Goal: Navigation & Orientation: Go to known website

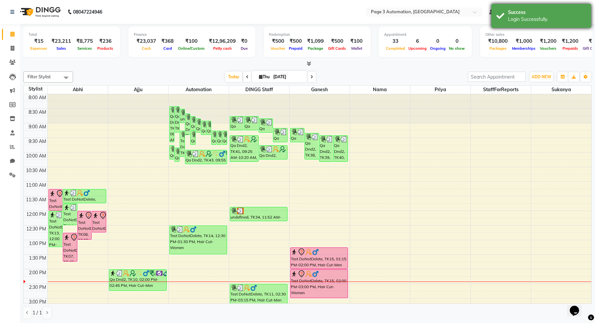
click at [521, 17] on div "Login Successfully." at bounding box center [547, 19] width 78 height 7
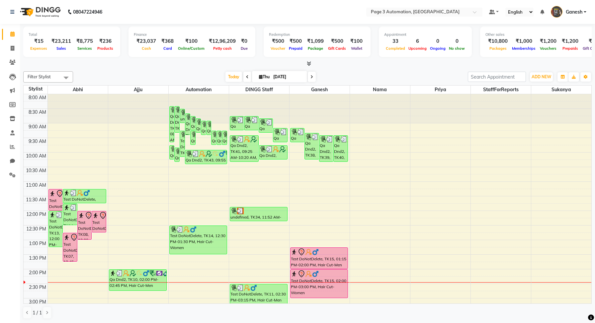
click at [577, 18] on nav "08047224946 Select Location × Page 3 Automation, Koregaon Park Default Panel My…" at bounding box center [297, 12] width 595 height 24
click at [576, 10] on span "Ganesh" at bounding box center [574, 12] width 17 height 7
click at [430, 19] on nav "08047224946 Select Location × Page 3 Automation, Koregaon Park Default Panel My…" at bounding box center [297, 12] width 595 height 24
click at [430, 13] on input "text" at bounding box center [417, 12] width 96 height 7
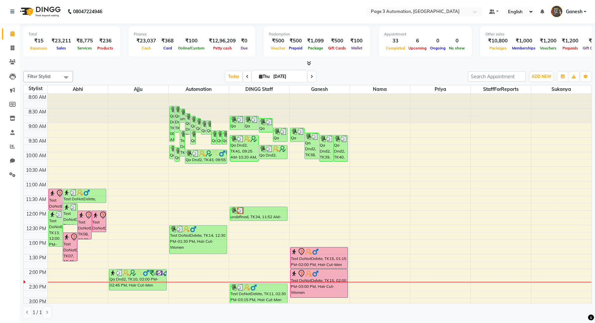
click at [229, 17] on nav "08047224946 Select Location × Page 3 Automation, Koregaon Park Default Panel My…" at bounding box center [297, 12] width 595 height 24
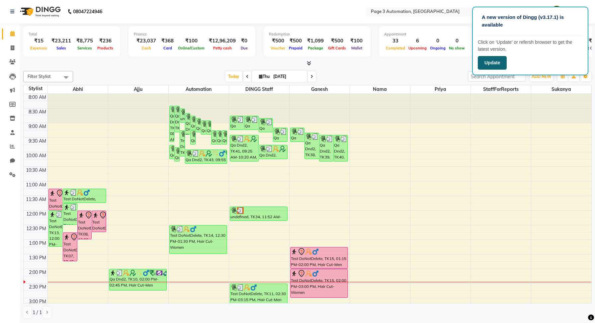
click at [488, 64] on button "Update" at bounding box center [492, 63] width 29 height 14
